Goal: Task Accomplishment & Management: Manage account settings

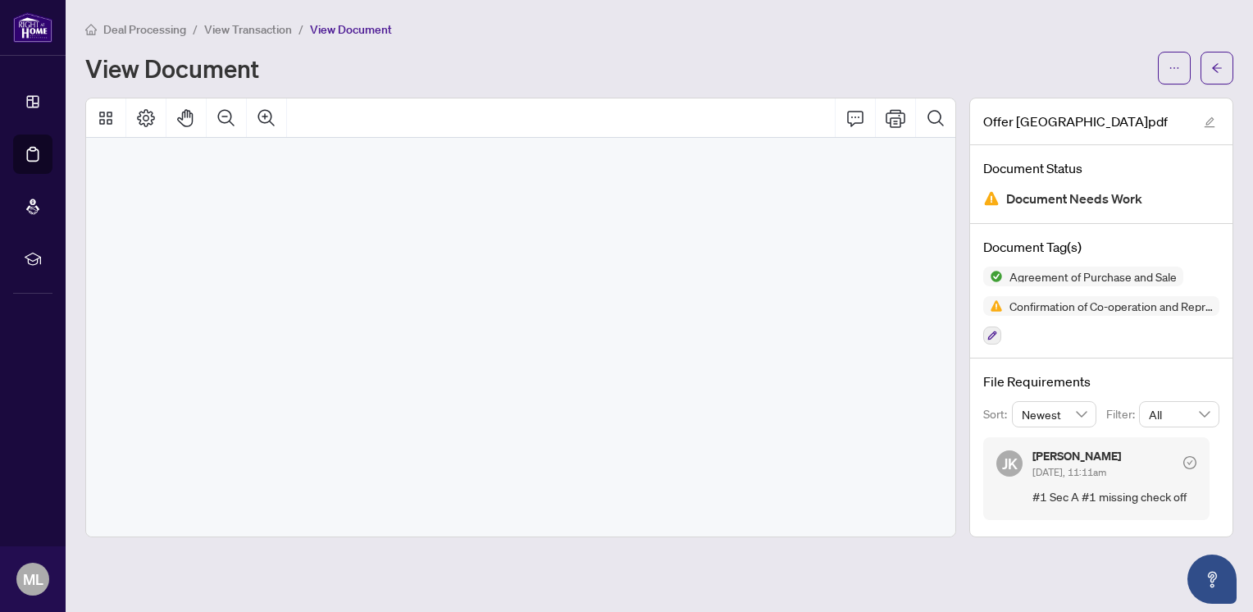
scroll to position [6786, 0]
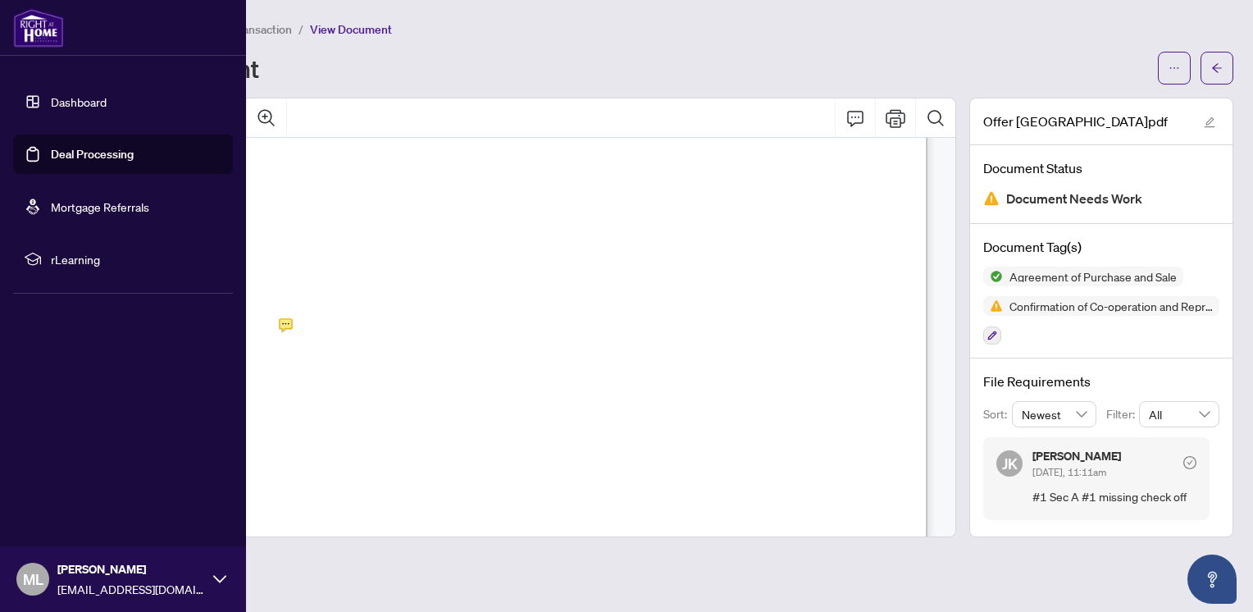
click at [80, 157] on link "Deal Processing" at bounding box center [92, 154] width 83 height 15
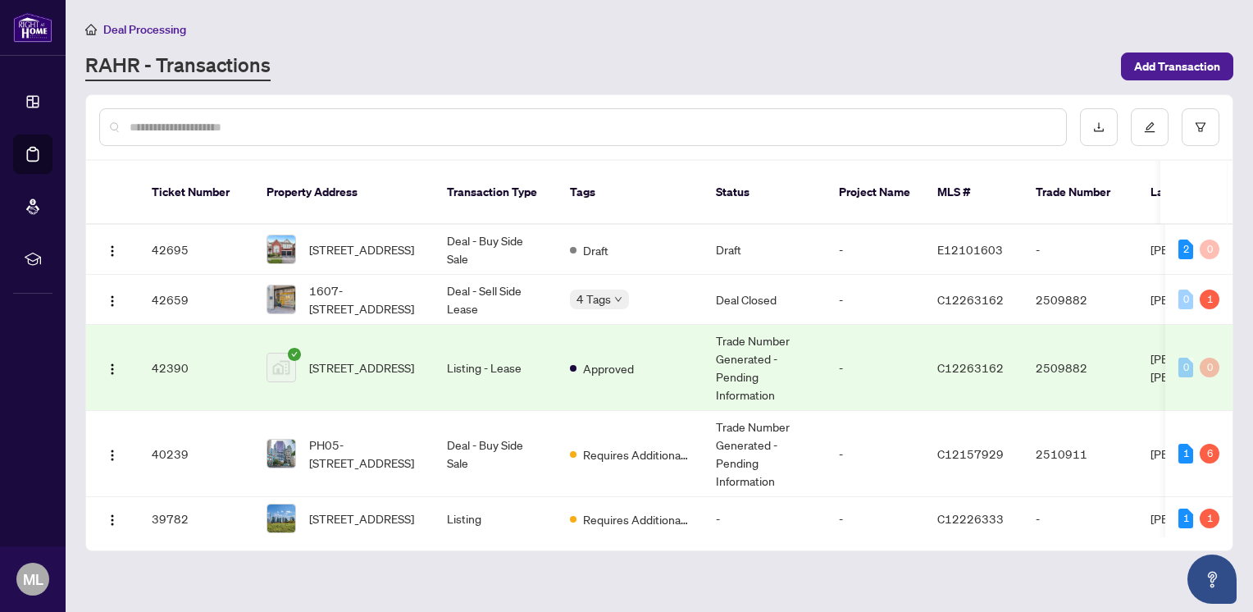
click at [430, 64] on div "RAHR - Transactions" at bounding box center [598, 67] width 1026 height 30
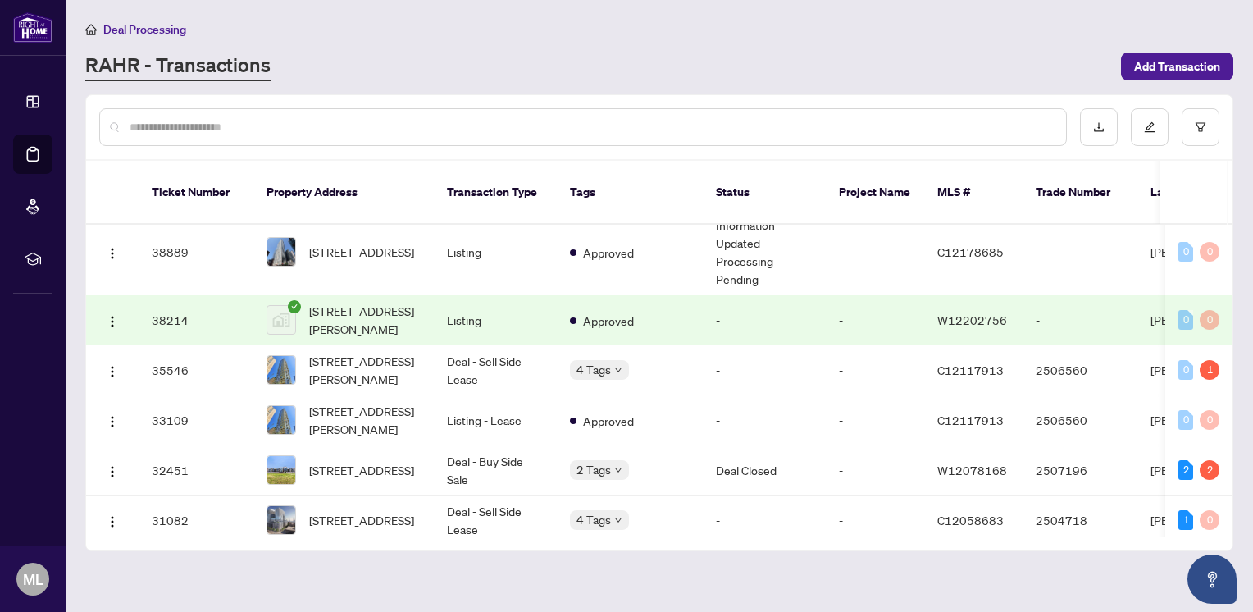
scroll to position [400, 0]
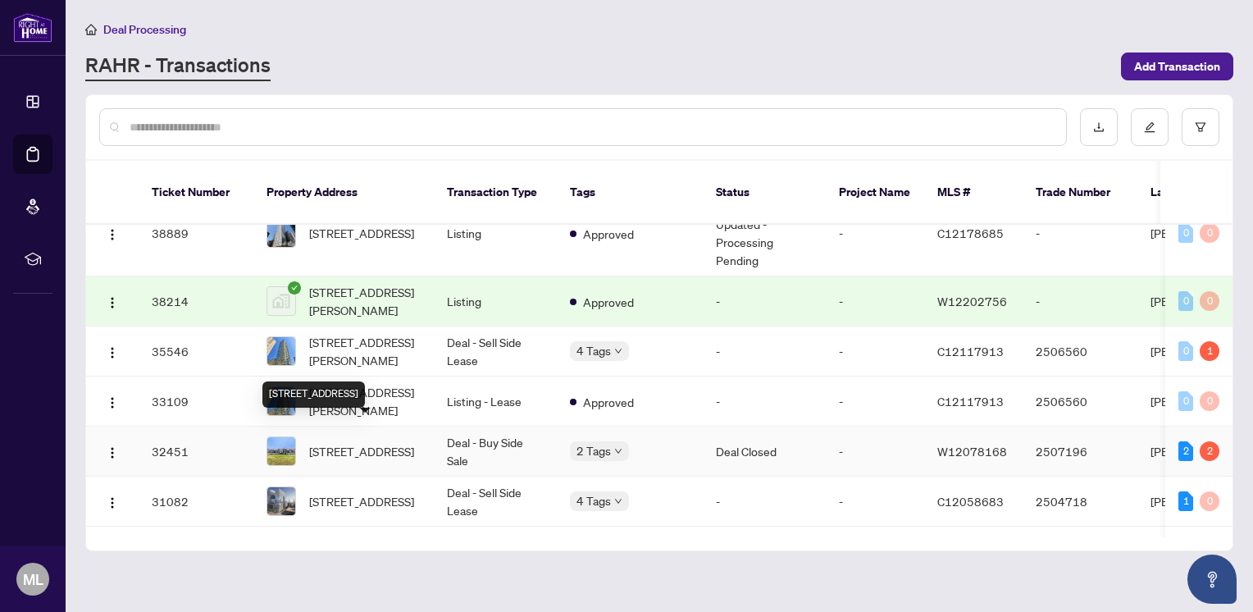
click at [382, 442] on span "[STREET_ADDRESS]" at bounding box center [361, 451] width 105 height 18
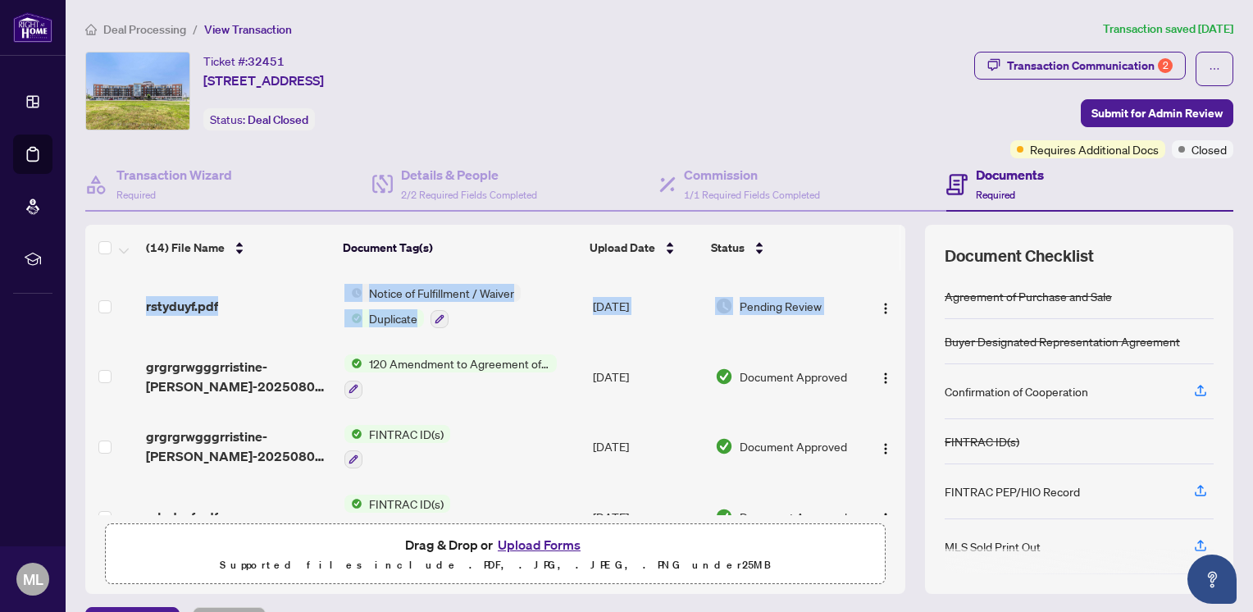
drag, startPoint x: 894, startPoint y: 280, endPoint x: 887, endPoint y: 302, distance: 22.6
click at [887, 302] on div "(14) File Name Document Tag(s) Upload Date Status rstyduyf.pdf Notice of Fulfil…" at bounding box center [659, 409] width 1148 height 369
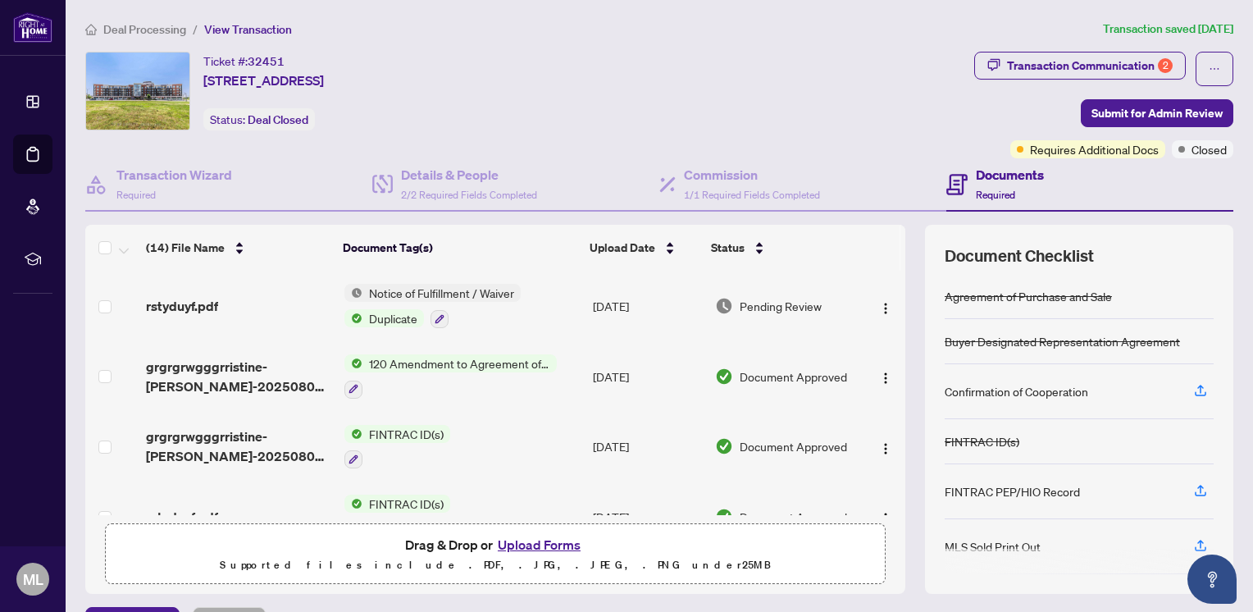
click at [887, 297] on td at bounding box center [883, 306] width 43 height 71
click at [422, 356] on span "120 Amendment to Agreement of Purchase and Sale" at bounding box center [460, 363] width 194 height 18
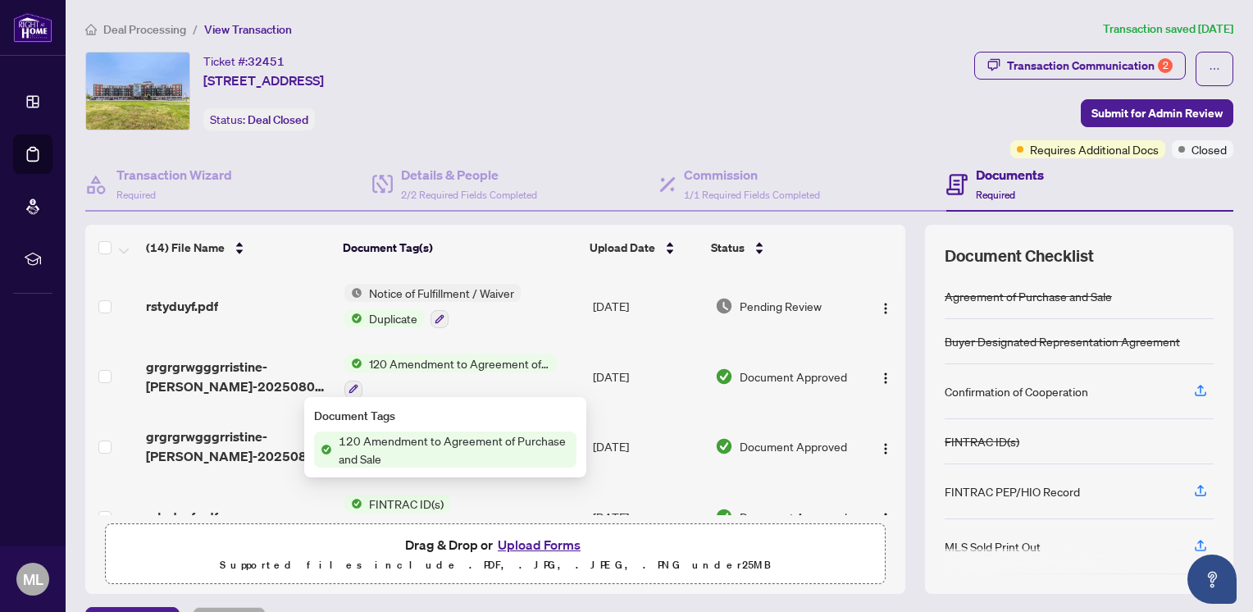
click at [410, 446] on span "120 Amendment to Agreement of Purchase and Sale" at bounding box center [454, 449] width 244 height 36
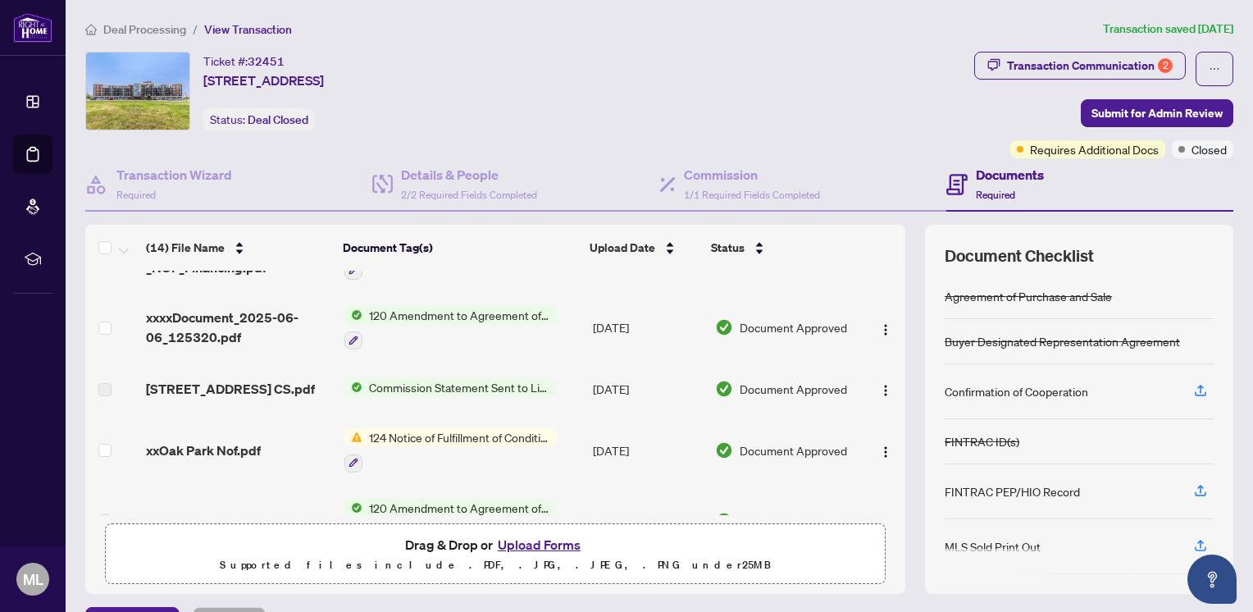
scroll to position [404, 0]
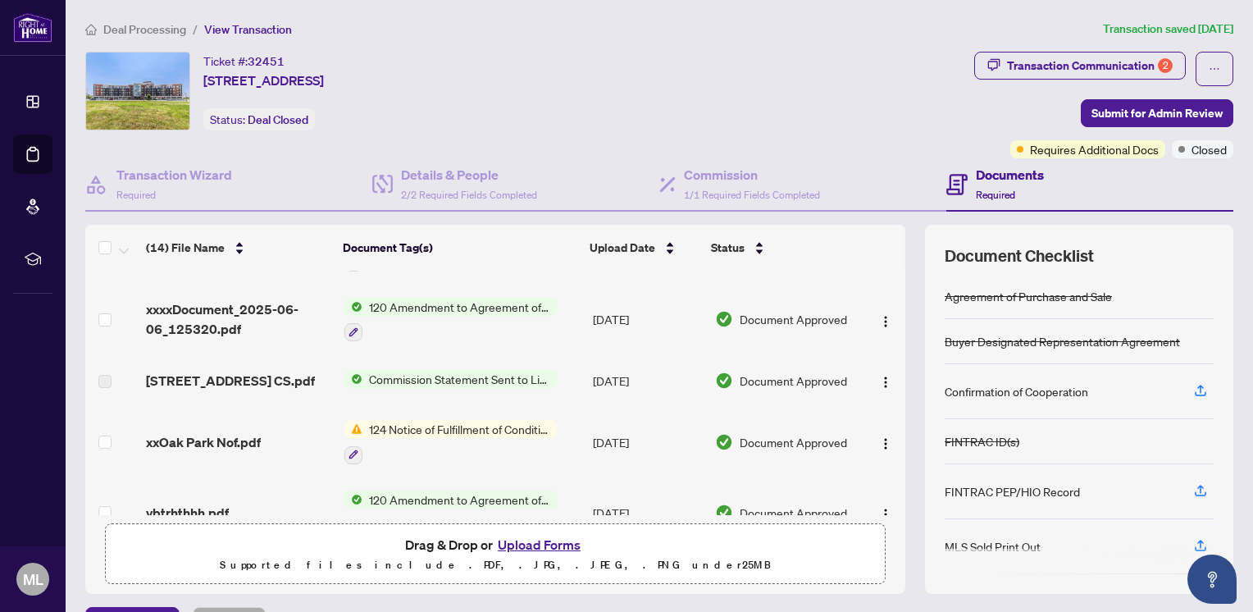
click at [445, 301] on span "120 Amendment to Agreement of Purchase and Sale" at bounding box center [460, 307] width 194 height 18
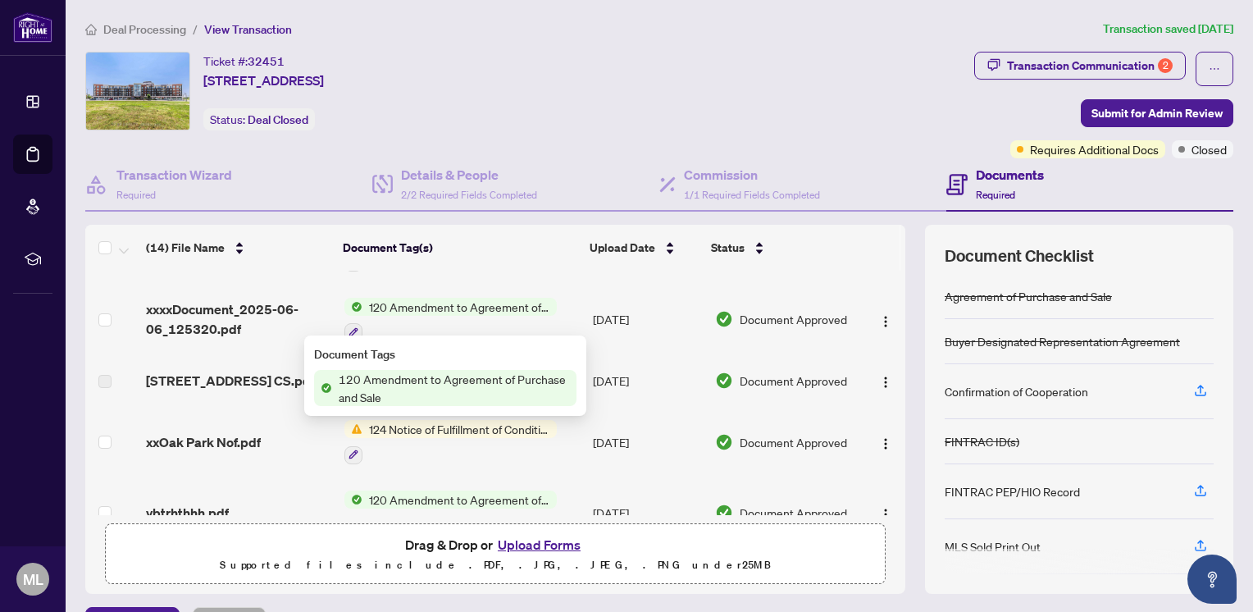
click at [390, 391] on span "120 Amendment to Agreement of Purchase and Sale" at bounding box center [454, 388] width 244 height 36
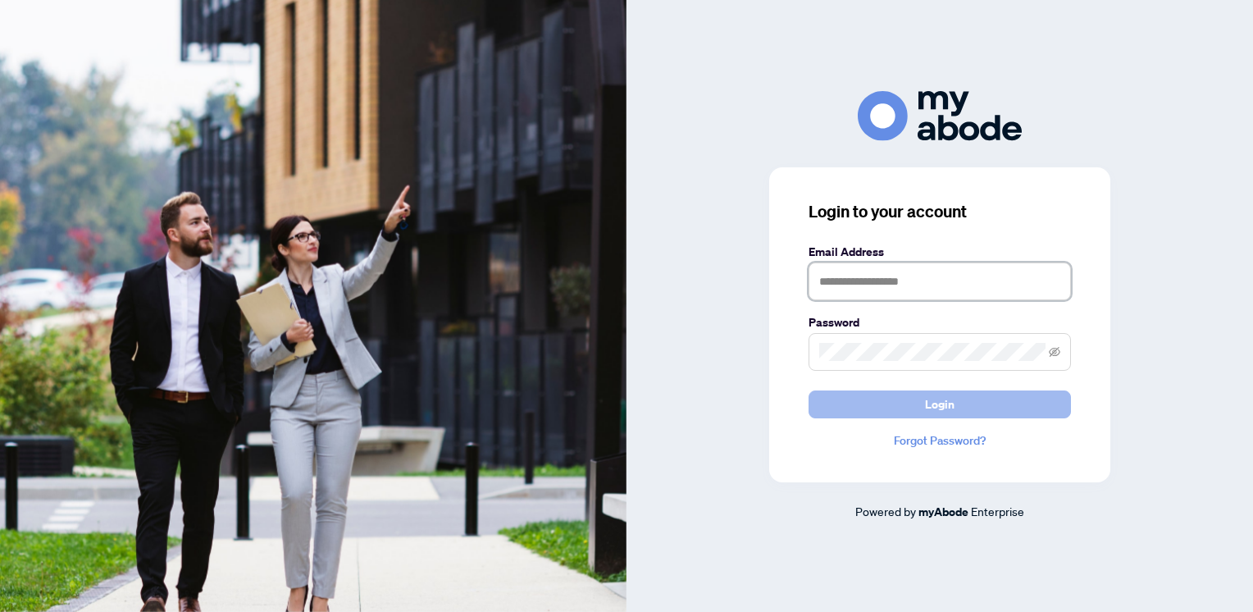
type input "**********"
click at [1034, 405] on button "Login" at bounding box center [940, 404] width 262 height 28
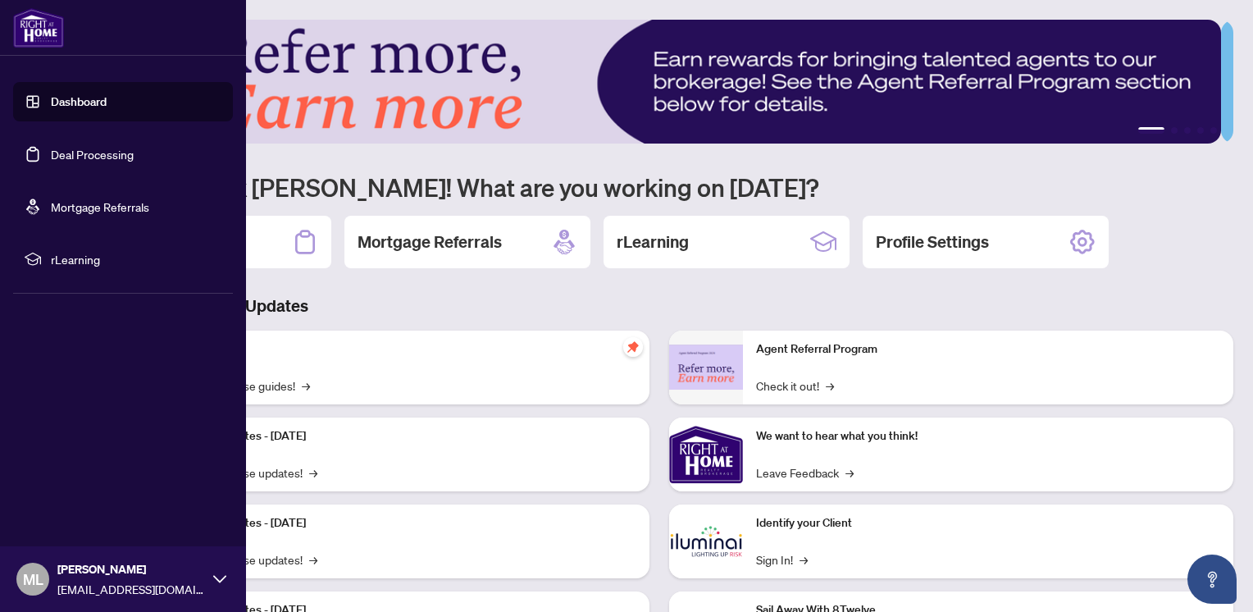
click at [74, 149] on link "Deal Processing" at bounding box center [92, 154] width 83 height 15
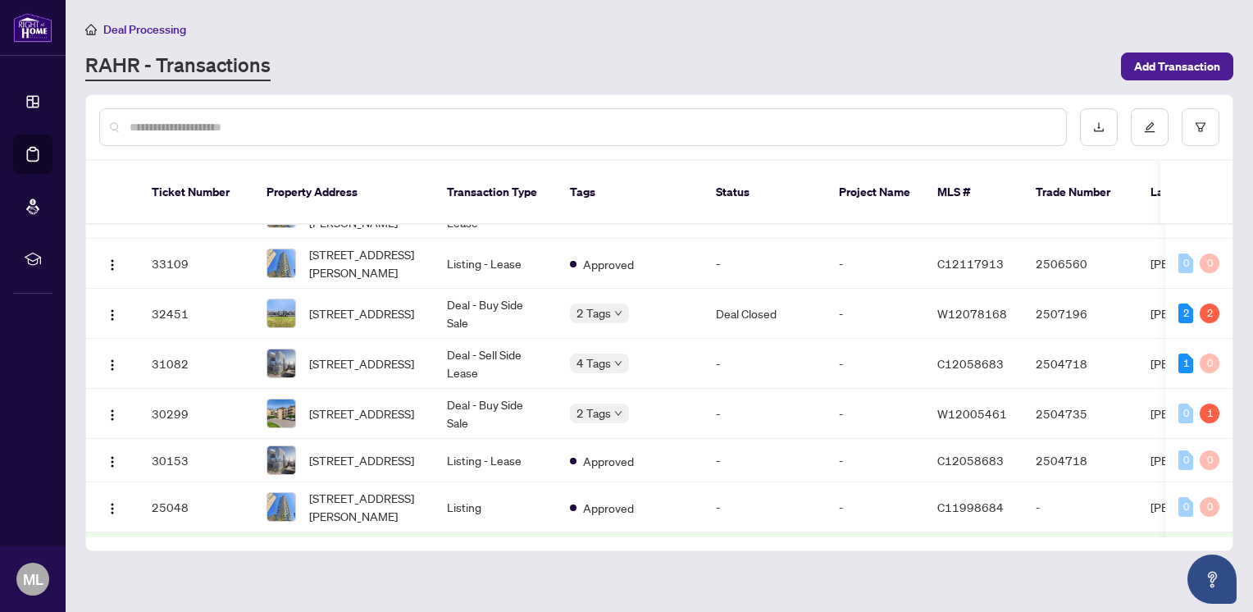
scroll to position [531, 0]
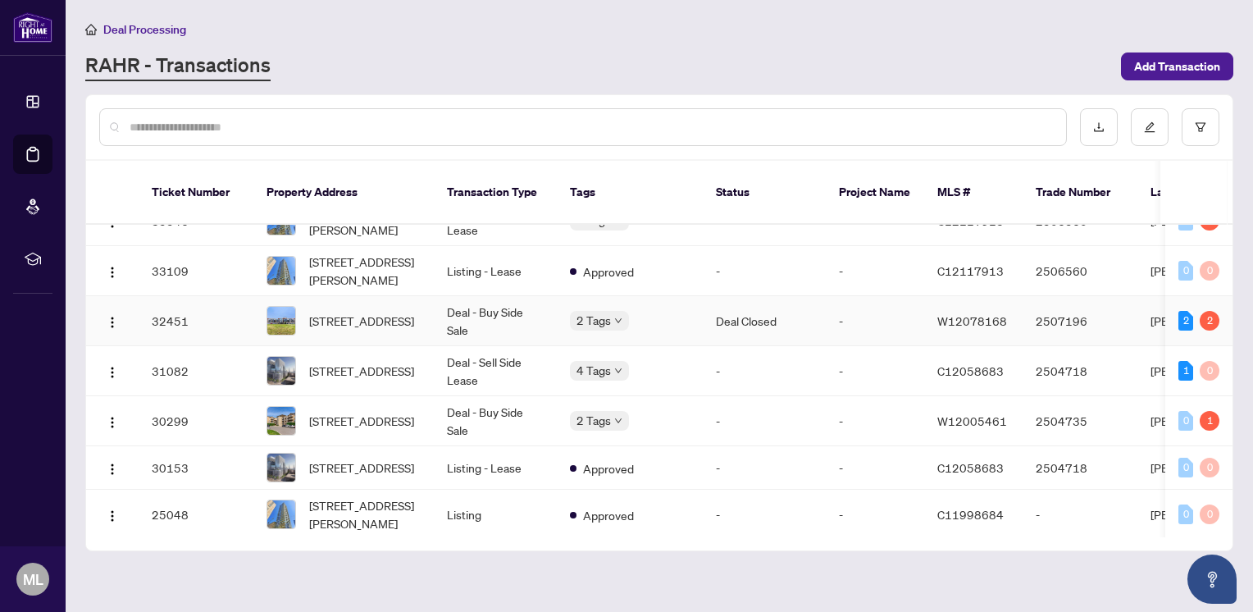
click at [495, 302] on td "Deal - Buy Side Sale" at bounding box center [495, 321] width 123 height 50
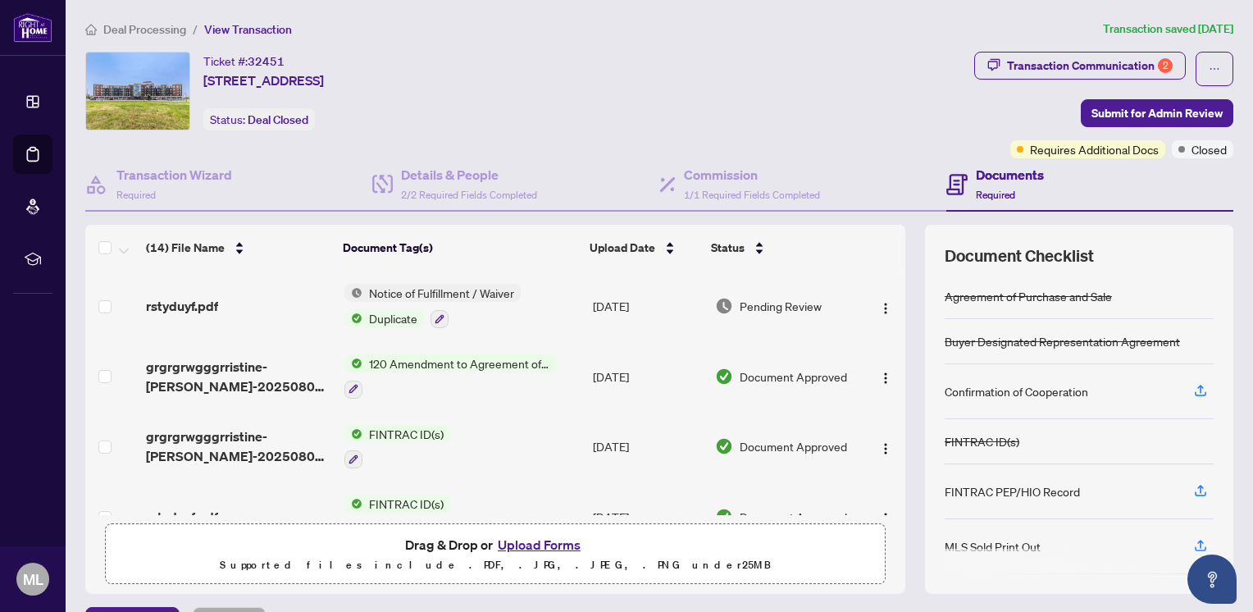
scroll to position [721, 0]
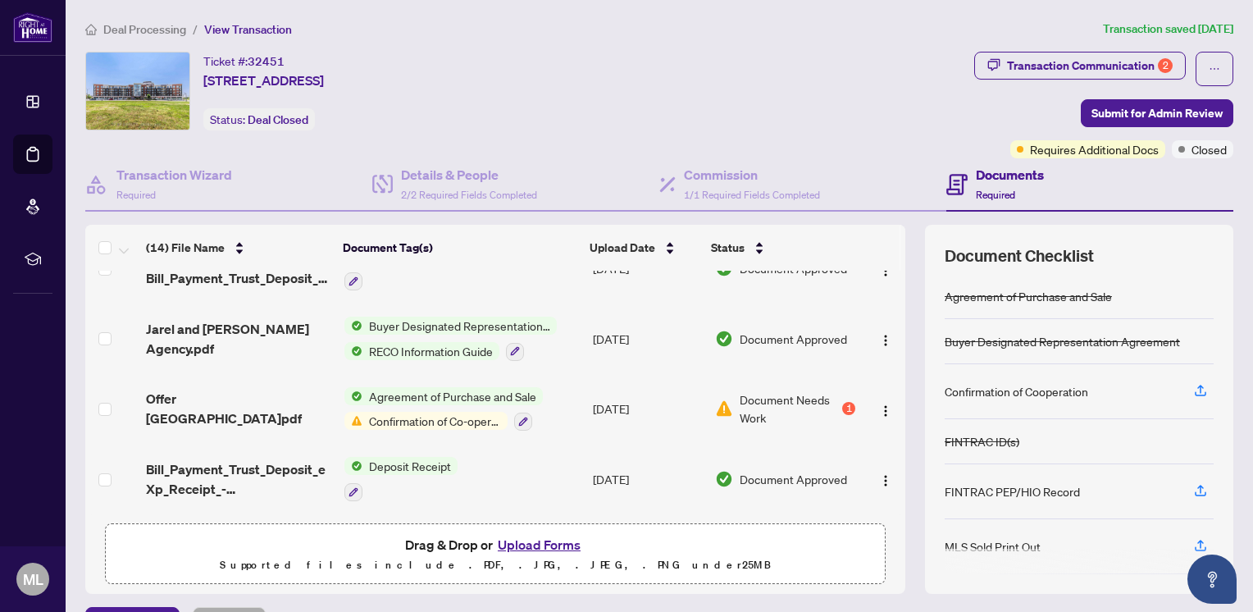
click at [403, 417] on span "Confirmation of Co-operation and Representation—Buyer/Seller" at bounding box center [435, 421] width 145 height 18
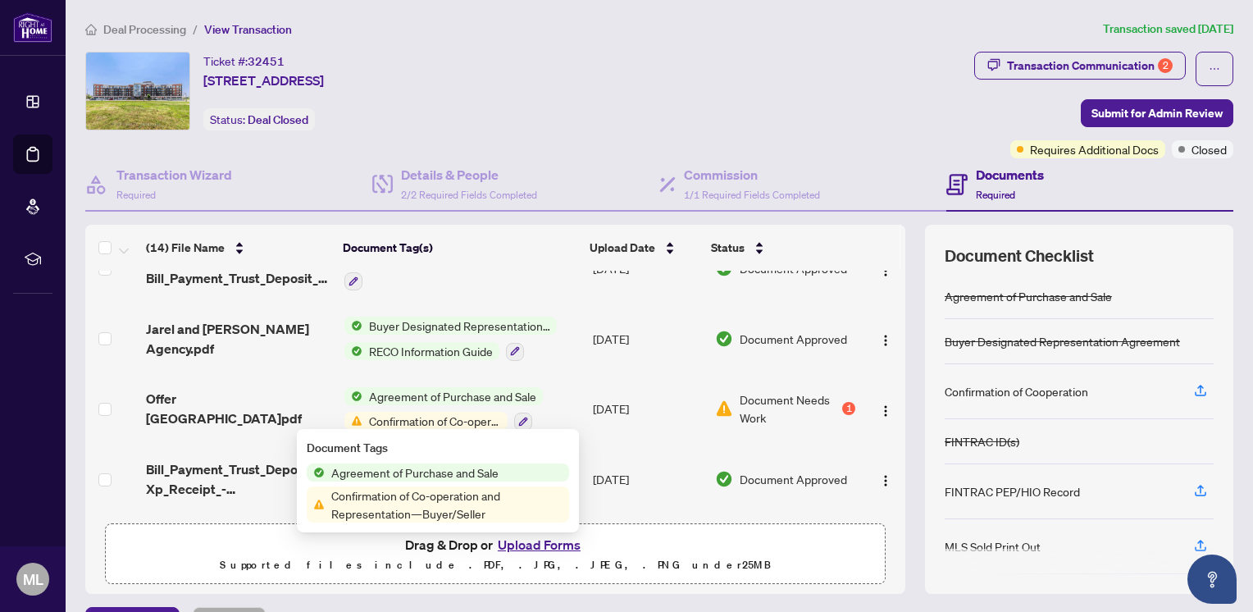
click at [394, 498] on span "Confirmation of Co-operation and Representation—Buyer/Seller" at bounding box center [447, 504] width 244 height 36
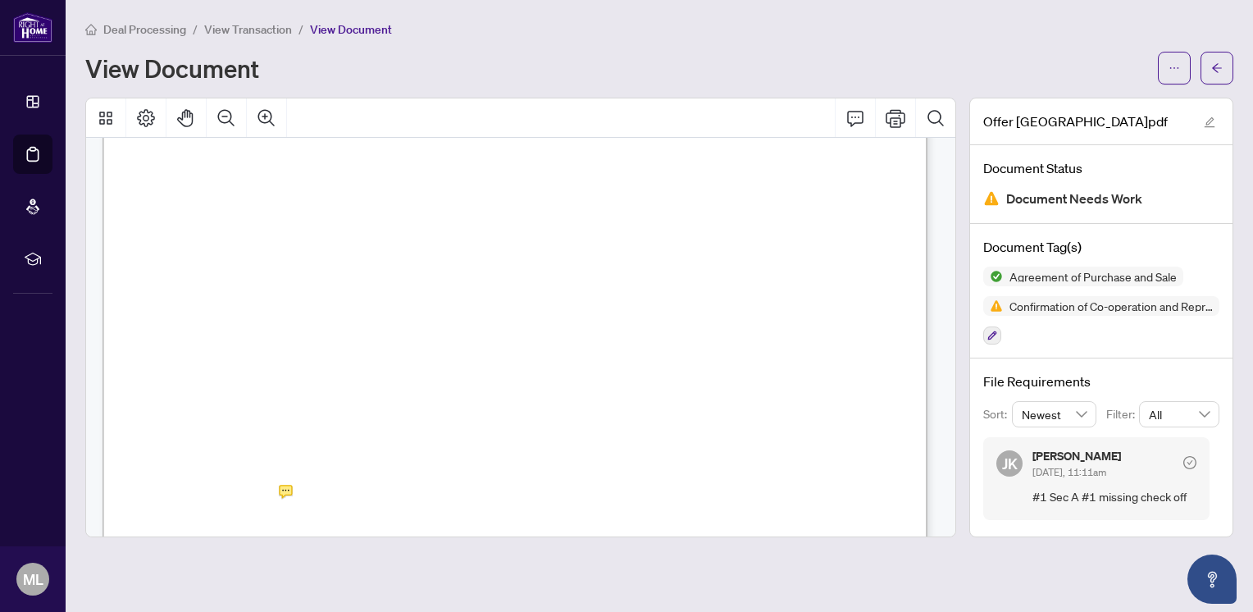
scroll to position [6638, 0]
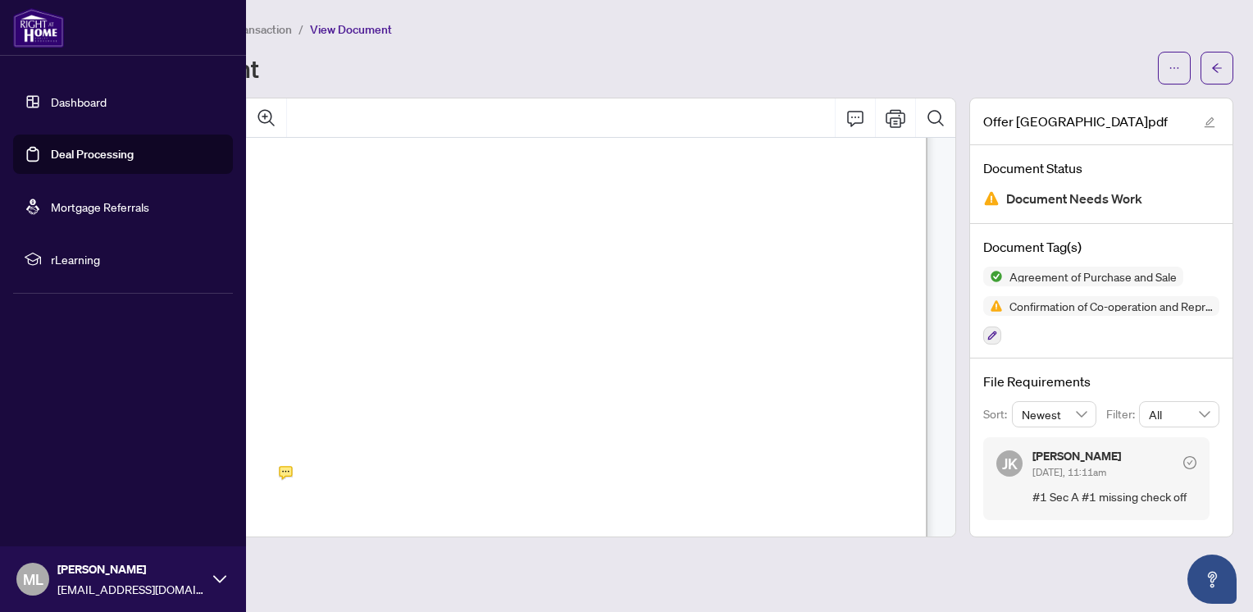
click at [71, 147] on link "Deal Processing" at bounding box center [92, 154] width 83 height 15
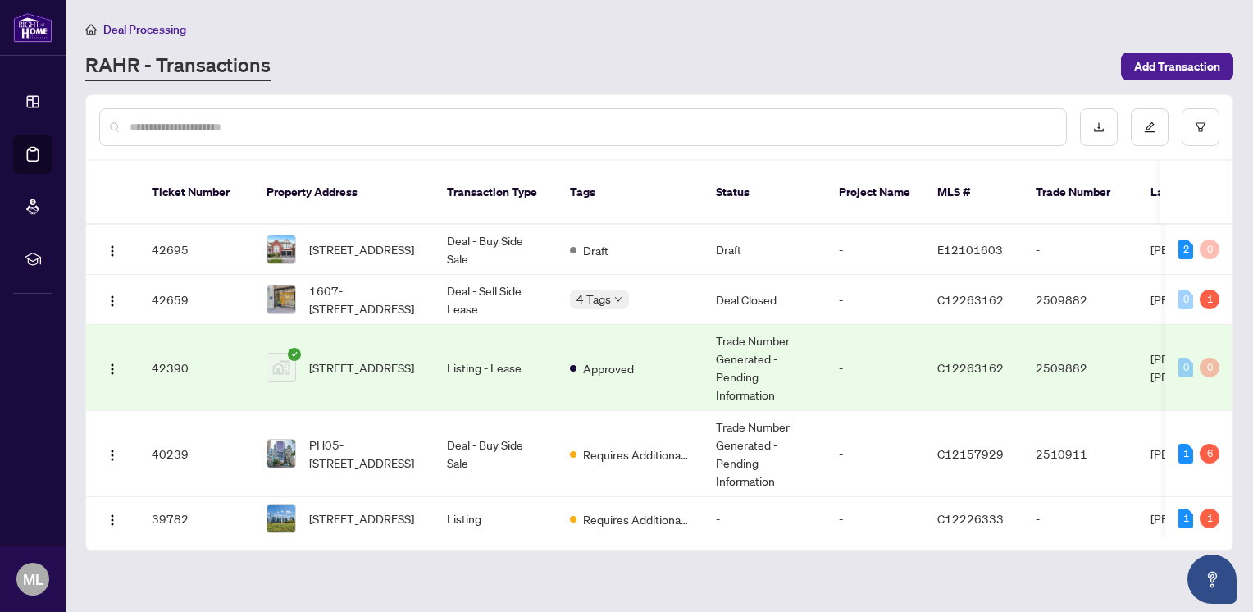
drag, startPoint x: 1234, startPoint y: 231, endPoint x: 1237, endPoint y: 256, distance: 24.8
click at [1237, 256] on main "Deal Processing RAHR - Transactions Add Transaction Ticket Number Property Addr…" at bounding box center [660, 306] width 1188 height 612
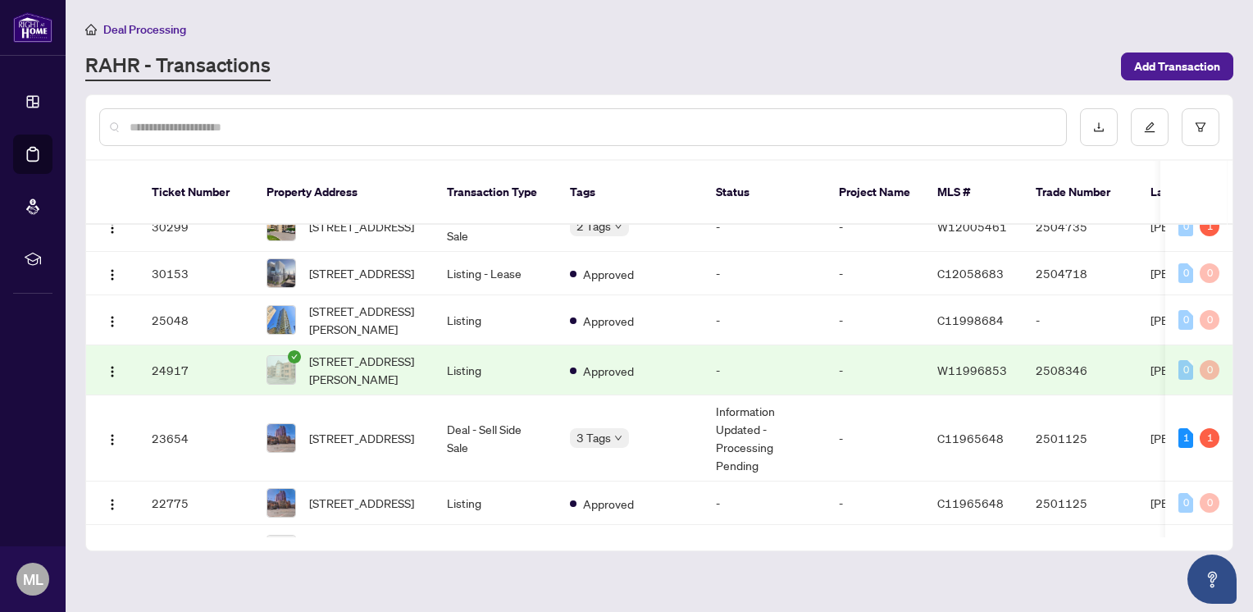
scroll to position [718, 0]
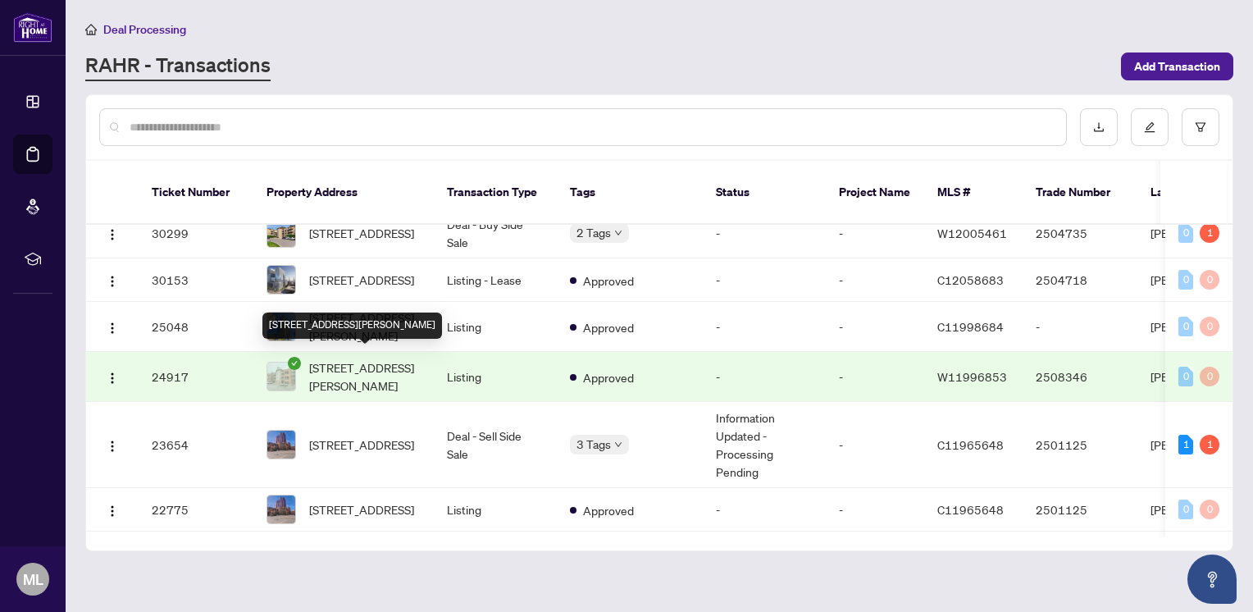
click at [382, 363] on span "[STREET_ADDRESS][PERSON_NAME]" at bounding box center [365, 376] width 112 height 36
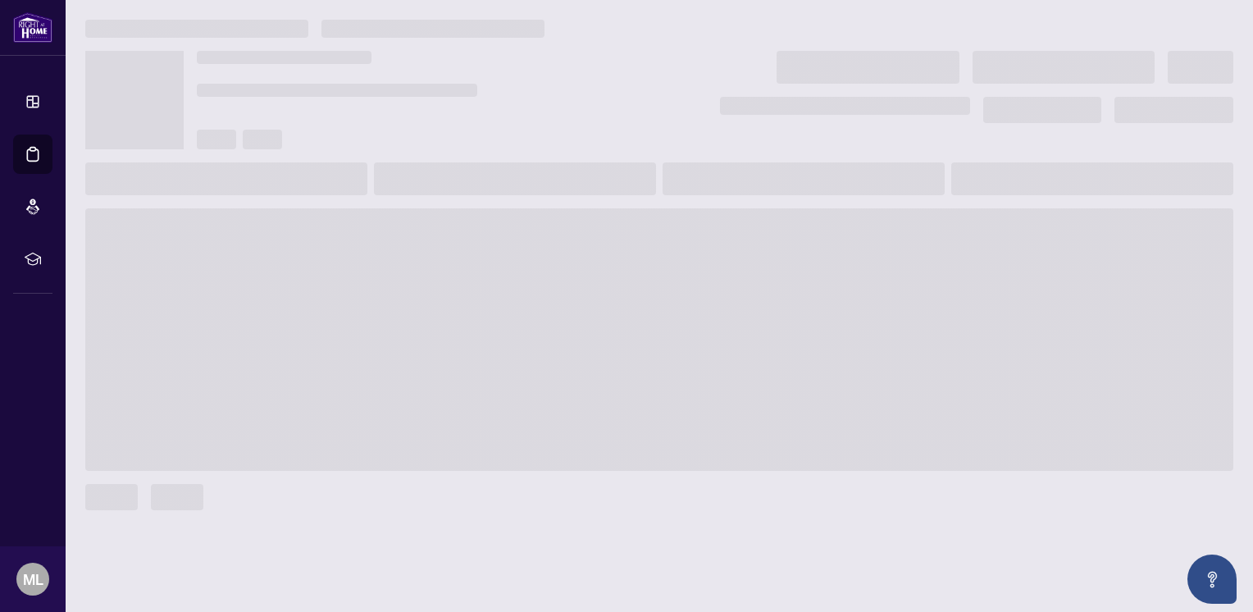
click at [382, 363] on span at bounding box center [659, 339] width 1148 height 262
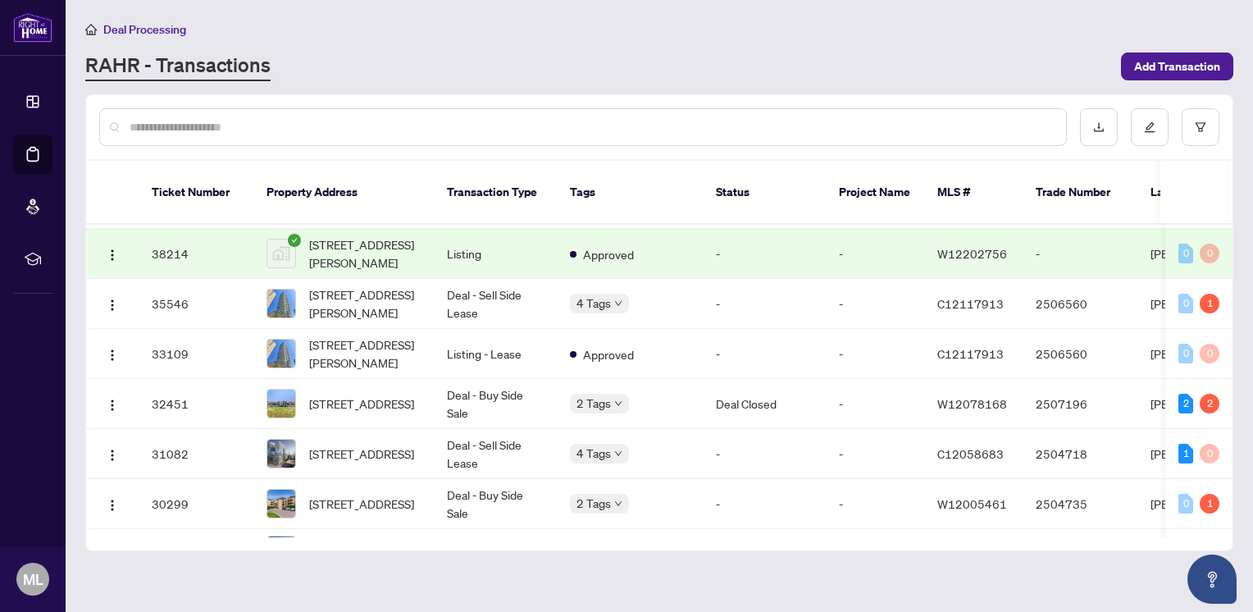
scroll to position [485, 0]
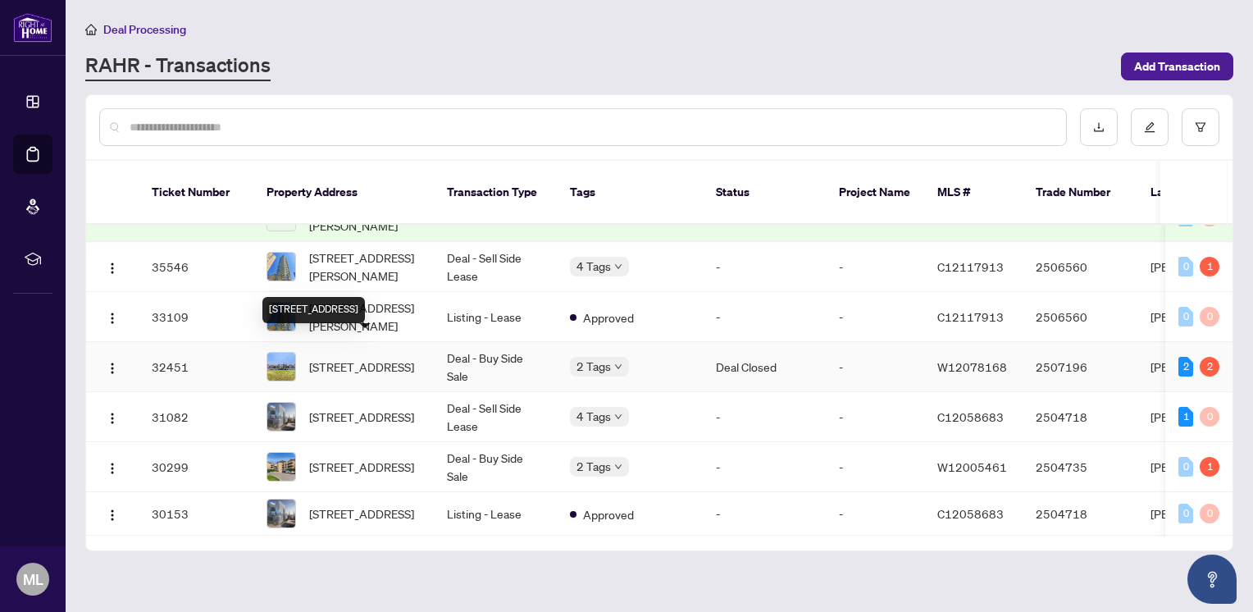
click at [385, 358] on span "[STREET_ADDRESS]" at bounding box center [361, 367] width 105 height 18
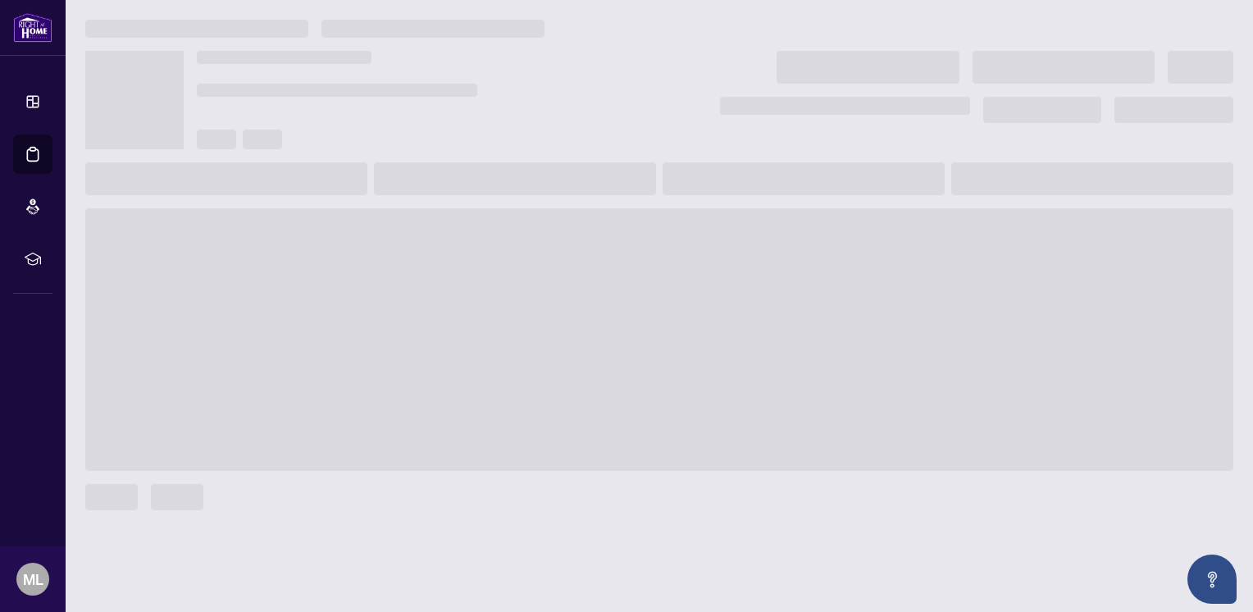
click at [385, 340] on span at bounding box center [659, 339] width 1148 height 262
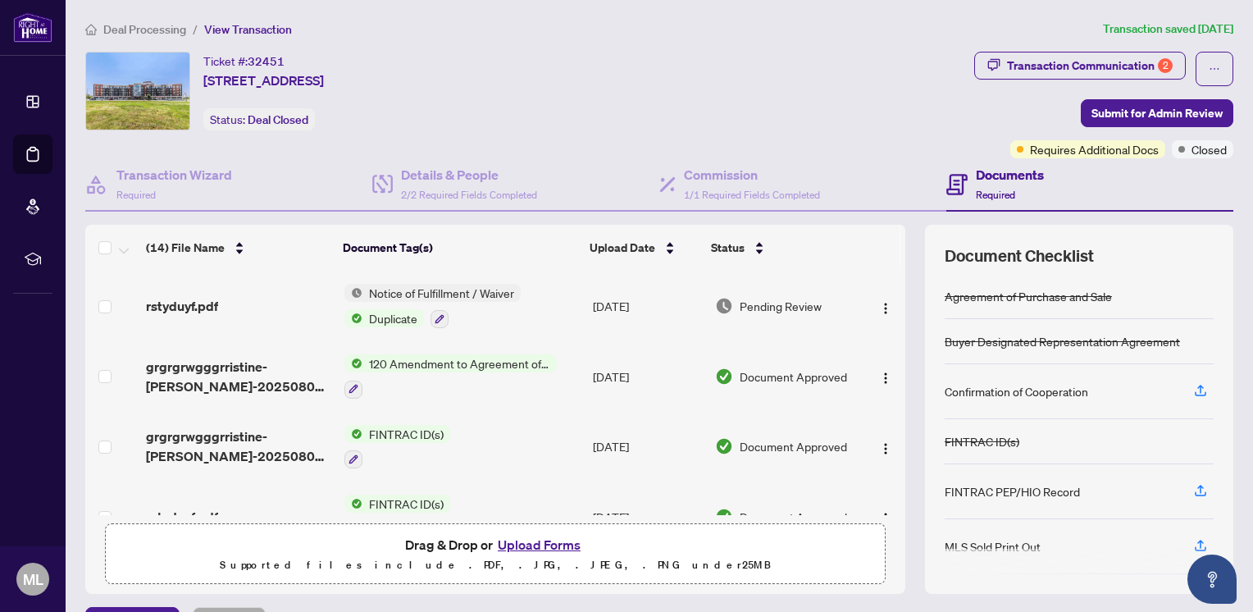
click at [518, 547] on button "Upload Forms" at bounding box center [539, 544] width 93 height 21
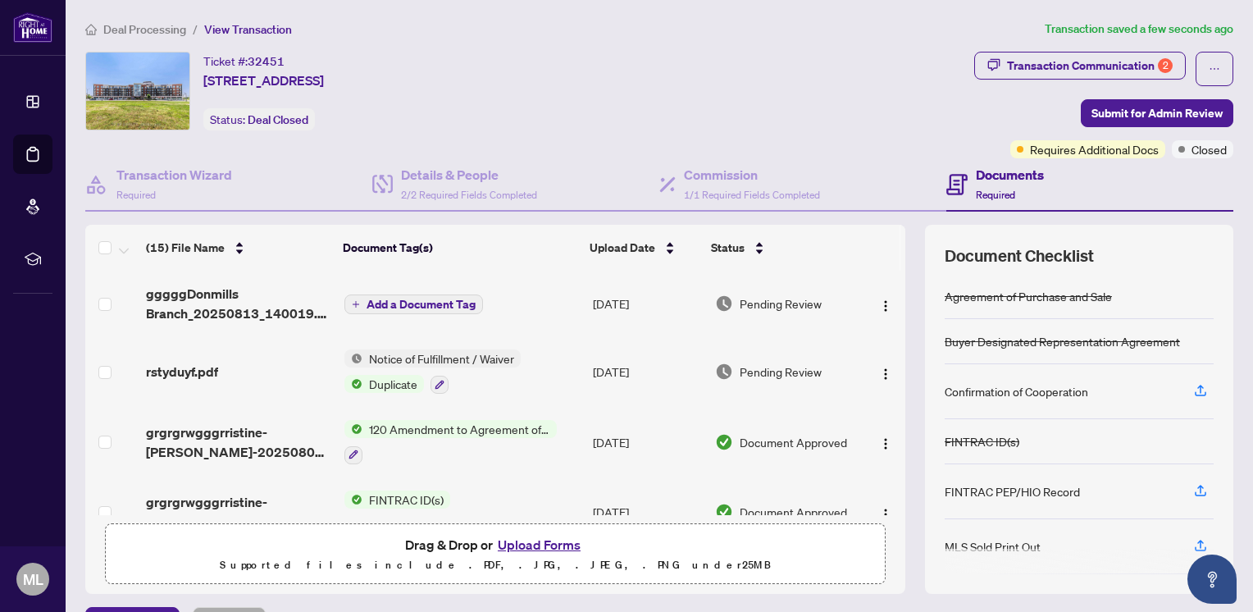
click at [436, 302] on span "Add a Document Tag" at bounding box center [421, 304] width 109 height 11
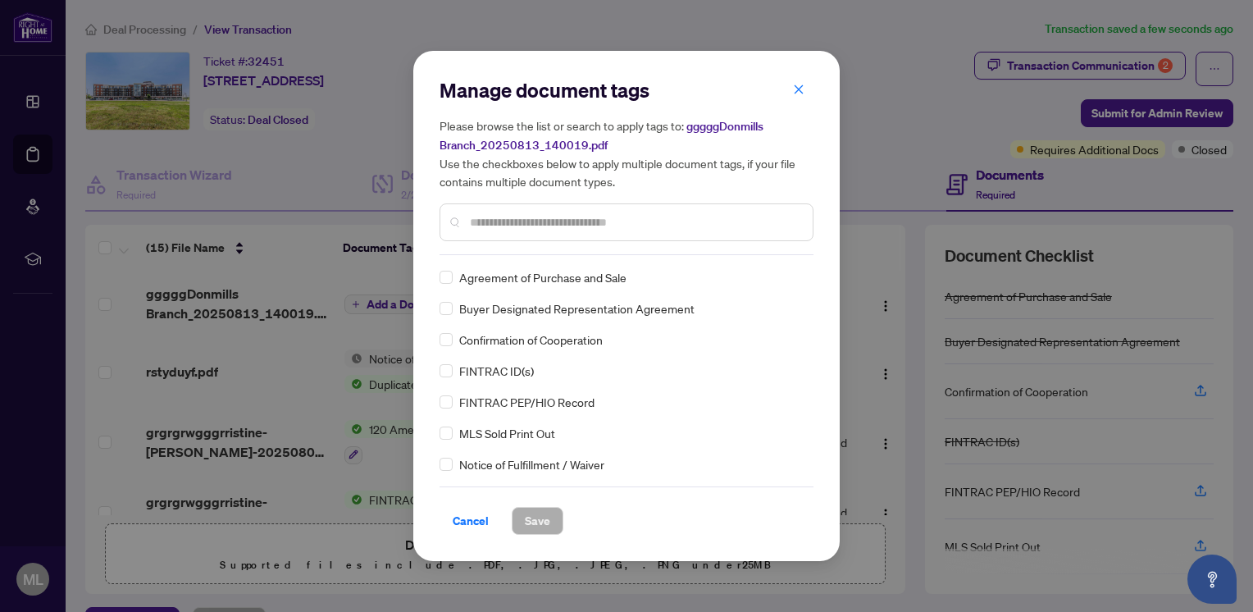
click at [495, 258] on div "Manage document tags Please browse the list or search to apply tags to: gggggDo…" at bounding box center [627, 306] width 374 height 458
click at [505, 228] on input "text" at bounding box center [635, 222] width 330 height 18
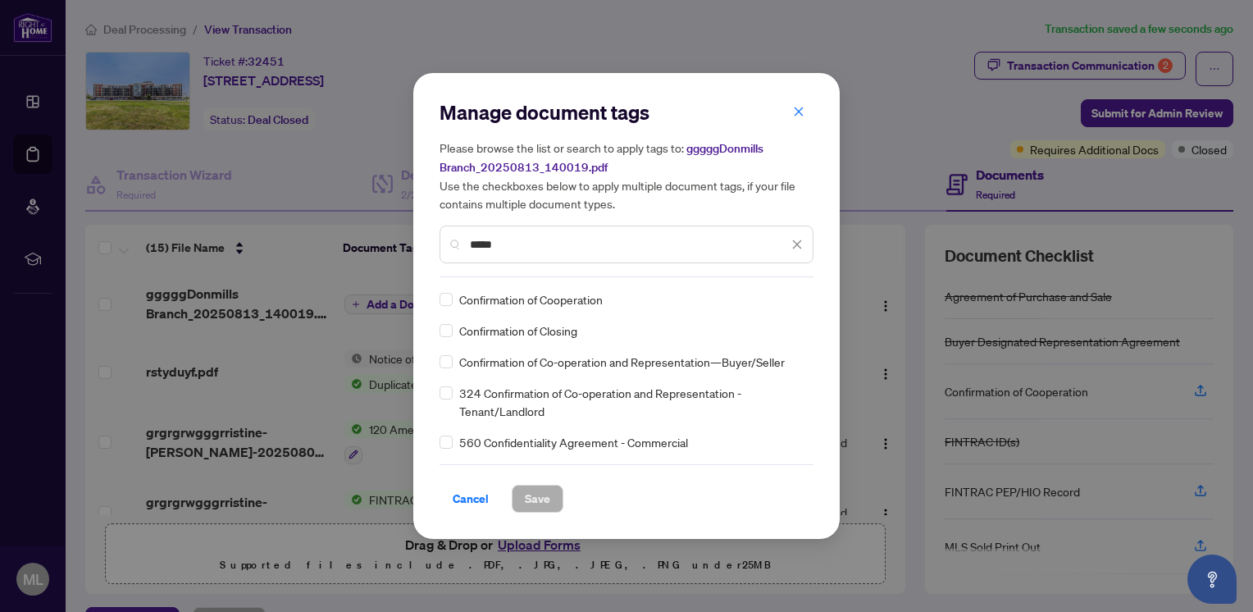
type input "*****"
click at [525, 492] on span "Save" at bounding box center [537, 499] width 25 height 26
